Goal: Transaction & Acquisition: Obtain resource

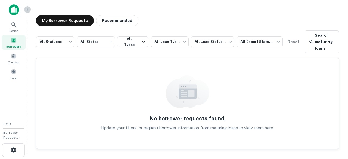
click at [28, 10] on icon "button" at bounding box center [27, 9] width 4 height 4
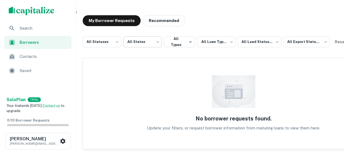
click at [160, 45] on body "**********" at bounding box center [172, 77] width 344 height 155
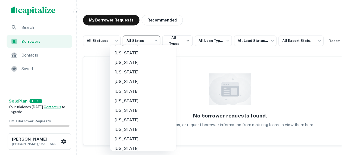
scroll to position [255, 0]
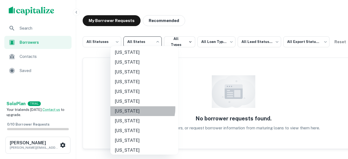
click at [140, 109] on li "New York" at bounding box center [144, 111] width 68 height 10
type input "**"
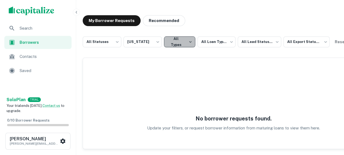
click at [189, 42] on button "All Types" at bounding box center [179, 41] width 31 height 11
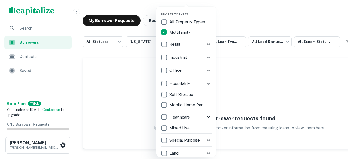
click at [236, 23] on div at bounding box center [174, 79] width 348 height 159
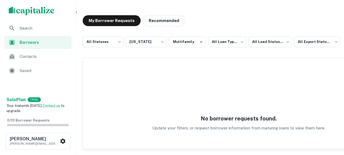
click at [232, 41] on body "**********" at bounding box center [172, 77] width 344 height 155
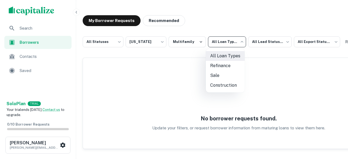
click at [232, 41] on div at bounding box center [174, 79] width 348 height 159
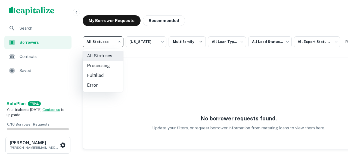
click at [113, 42] on body "**********" at bounding box center [174, 79] width 348 height 159
click at [113, 42] on div at bounding box center [174, 79] width 348 height 159
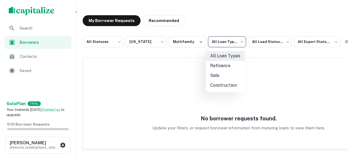
click at [227, 42] on body "**********" at bounding box center [174, 79] width 348 height 159
click at [227, 42] on div at bounding box center [174, 79] width 348 height 159
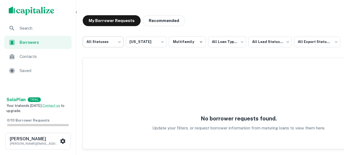
drag, startPoint x: 161, startPoint y: 41, endPoint x: 88, endPoint y: 39, distance: 72.6
click at [88, 39] on div "**********" at bounding box center [221, 41] width 277 height 11
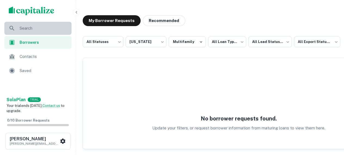
click at [23, 32] on div "Search" at bounding box center [37, 28] width 67 height 13
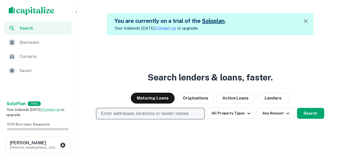
click at [128, 113] on p "Enter addresses, locations or lender names" at bounding box center [145, 113] width 88 height 7
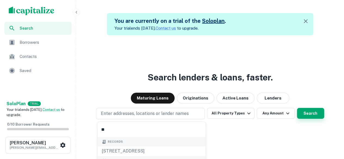
type input "*"
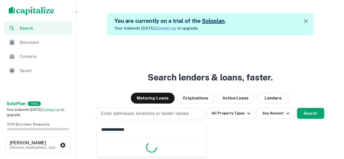
type input "**********"
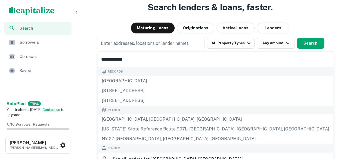
scroll to position [70, 0]
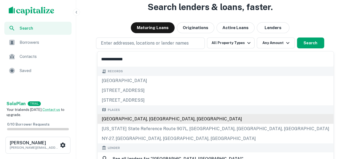
click at [119, 120] on div "Brooklyn, NY, USA" at bounding box center [215, 119] width 236 height 10
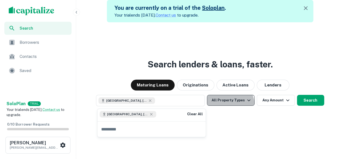
click at [230, 105] on button "All Property Types" at bounding box center [230, 100] width 47 height 11
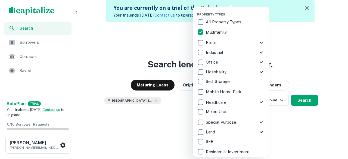
click at [295, 133] on div at bounding box center [174, 79] width 348 height 159
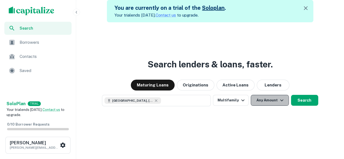
click at [273, 103] on button "Any Amount" at bounding box center [270, 100] width 38 height 11
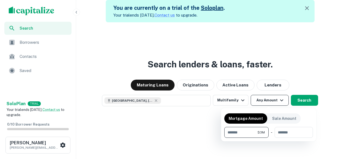
type input "*******"
click at [310, 100] on div at bounding box center [174, 79] width 348 height 159
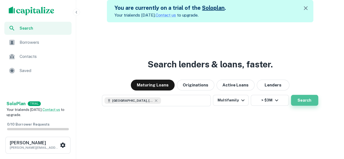
click at [311, 101] on button "Search" at bounding box center [304, 100] width 27 height 11
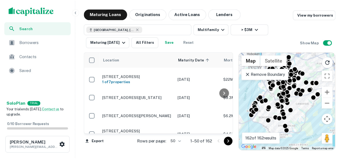
scroll to position [599, 0]
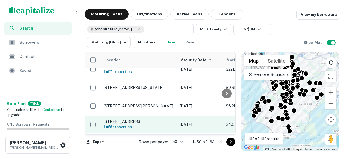
click at [139, 119] on p "[STREET_ADDRESS]" at bounding box center [139, 121] width 71 height 5
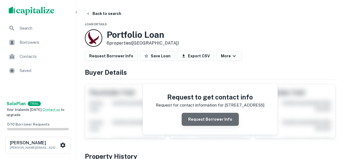
click at [214, 122] on button "Request Borrower Info" at bounding box center [210, 119] width 57 height 13
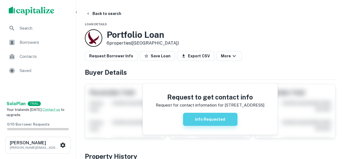
click at [213, 120] on button "Info Requested" at bounding box center [210, 119] width 54 height 13
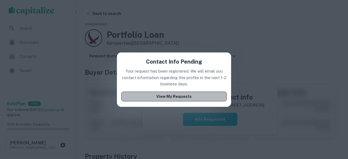
click at [178, 94] on button "View My Requests" at bounding box center [174, 97] width 106 height 10
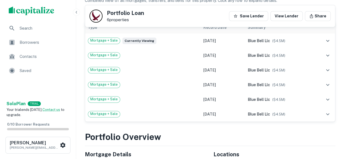
scroll to position [150, 0]
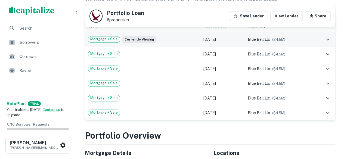
click at [100, 37] on span "Mortgage + Sale" at bounding box center [104, 38] width 32 height 5
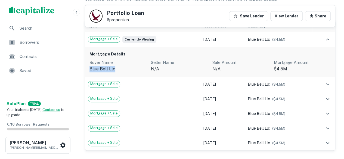
drag, startPoint x: 120, startPoint y: 70, endPoint x: 89, endPoint y: 73, distance: 31.4
click at [89, 73] on div "Mortgage Details Buyer Name blue bell llc Seller Name n/a Sale Amount N/A Mortg…" at bounding box center [210, 62] width 250 height 30
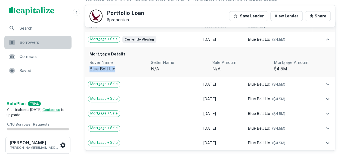
click at [35, 41] on span "Borrowers" at bounding box center [44, 42] width 49 height 7
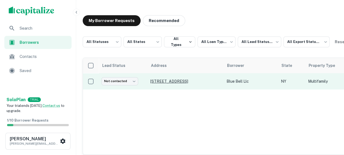
click at [181, 83] on p "[STREET_ADDRESS]" at bounding box center [185, 81] width 71 height 5
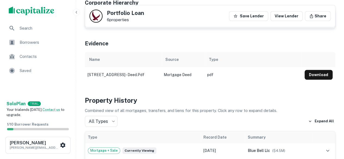
scroll to position [163, 0]
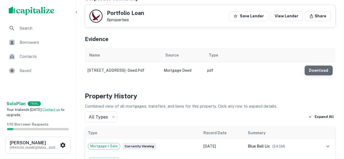
click at [320, 75] on button "Download" at bounding box center [319, 71] width 28 height 10
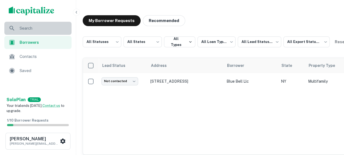
click at [24, 26] on span "Search" at bounding box center [44, 28] width 49 height 7
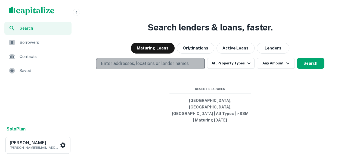
click at [168, 67] on p "Enter addresses, locations or lender names" at bounding box center [145, 63] width 88 height 7
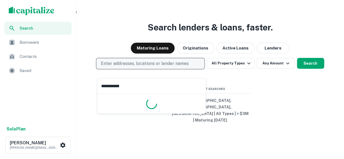
type input "**********"
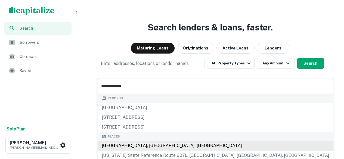
click at [142, 148] on div "Places [GEOGRAPHIC_DATA], [GEOGRAPHIC_DATA], [GEOGRAPHIC_DATA] [US_STATE] State…" at bounding box center [215, 151] width 236 height 38
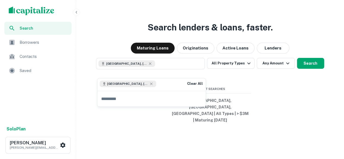
click at [255, 87] on div "Search lenders & loans, faster. Maturing Loans Originations Active Loans Lender…" at bounding box center [210, 92] width 264 height 159
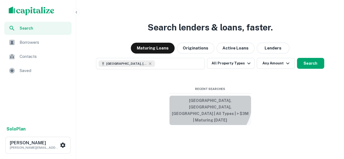
click at [204, 108] on button "[GEOGRAPHIC_DATA], [GEOGRAPHIC_DATA], [GEOGRAPHIC_DATA] | All Types | > $3M | M…" at bounding box center [210, 110] width 82 height 29
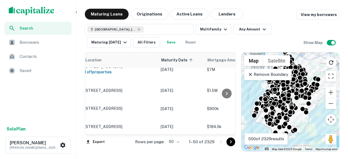
scroll to position [707, 19]
click at [256, 32] on button "Any Amount" at bounding box center [252, 29] width 38 height 11
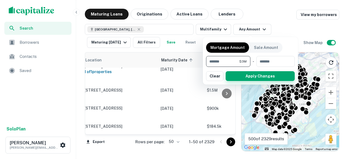
type input "*******"
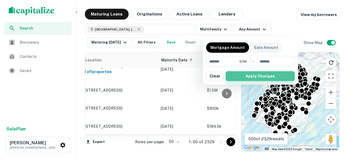
click at [261, 75] on button "Apply Changes" at bounding box center [260, 76] width 69 height 10
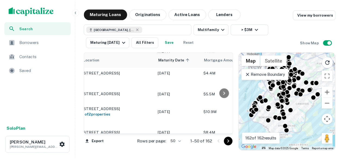
scroll to position [707, 13]
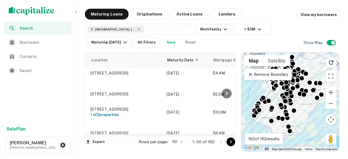
click at [158, 155] on p "[STREET_ADDRESS][PERSON_NAME]" at bounding box center [126, 157] width 71 height 5
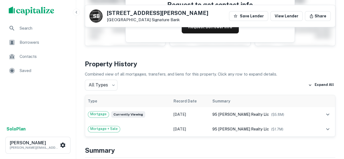
scroll to position [88, 0]
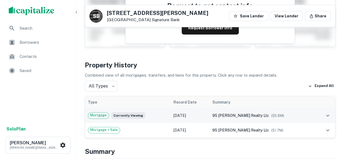
click at [96, 114] on span "Mortgage" at bounding box center [98, 115] width 21 height 5
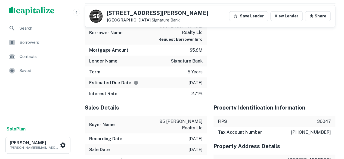
scroll to position [491, 0]
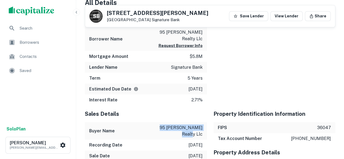
drag, startPoint x: 205, startPoint y: 109, endPoint x: 156, endPoint y: 109, distance: 48.7
click at [156, 122] on div "Buyer Name 95 [PERSON_NAME] realty llc" at bounding box center [146, 130] width 122 height 17
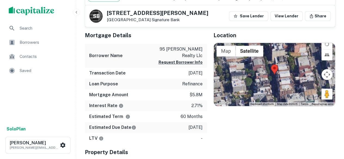
scroll to position [249, 0]
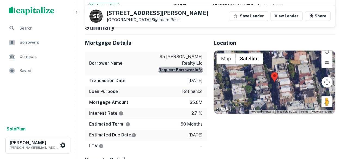
click at [184, 67] on button "Request Borrower Info" at bounding box center [181, 70] width 44 height 7
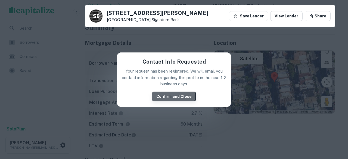
click at [171, 96] on button "Confirm and Close" at bounding box center [174, 97] width 44 height 10
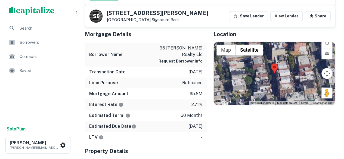
scroll to position [388, 0]
